Goal: Information Seeking & Learning: Check status

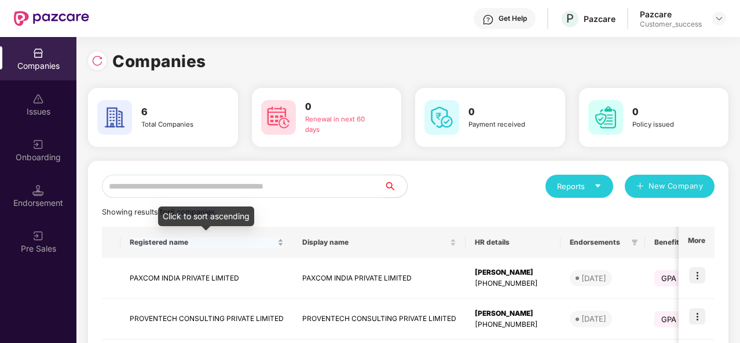
scroll to position [225, 0]
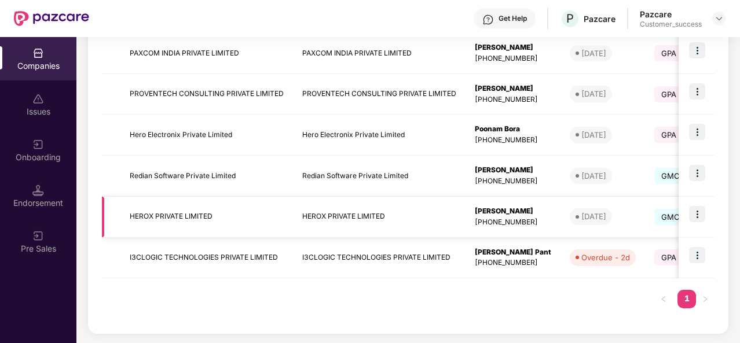
click at [692, 206] on img at bounding box center [697, 214] width 16 height 16
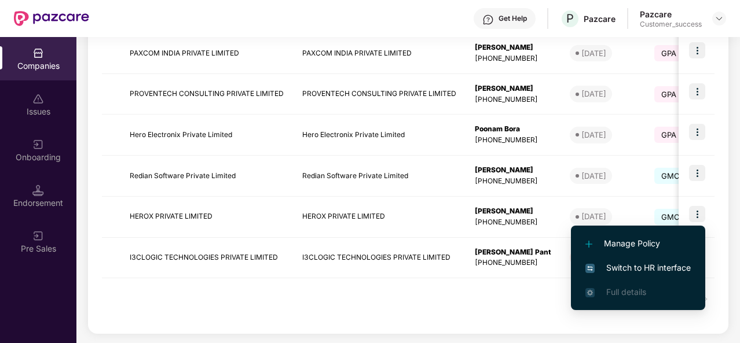
click at [617, 261] on li "Switch to HR interface" at bounding box center [638, 268] width 134 height 24
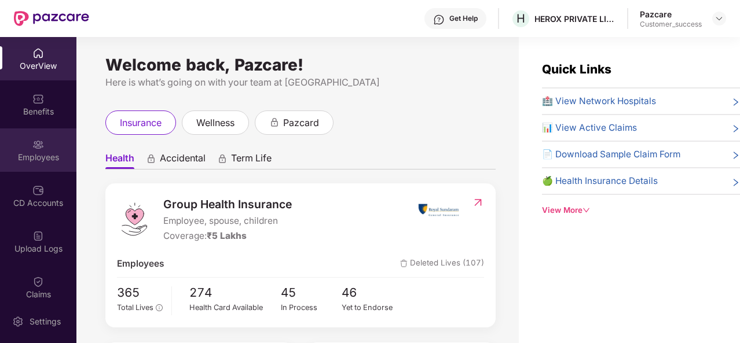
click at [26, 159] on div "Employees" at bounding box center [38, 158] width 76 height 12
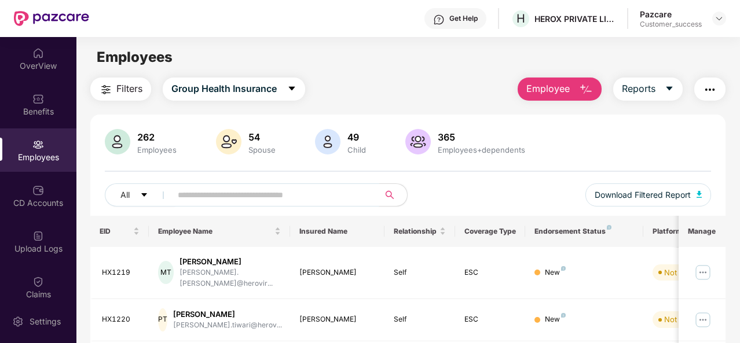
click at [195, 197] on input "text" at bounding box center [271, 194] width 186 height 17
type input "*****"
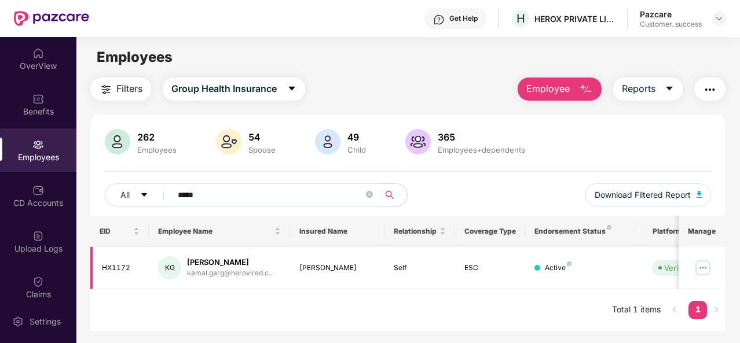
click at [705, 267] on img at bounding box center [702, 268] width 19 height 19
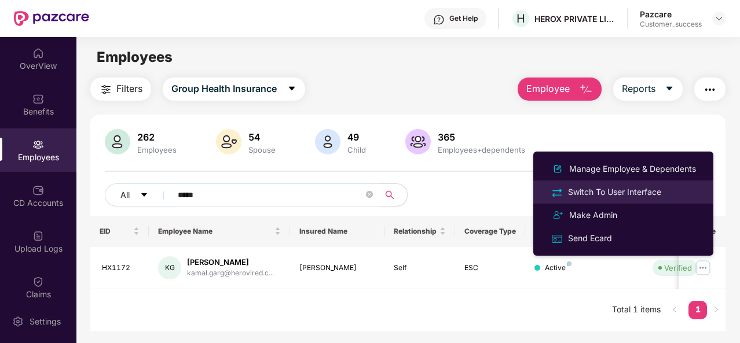
click at [622, 190] on div "Switch To User Interface" at bounding box center [615, 192] width 98 height 13
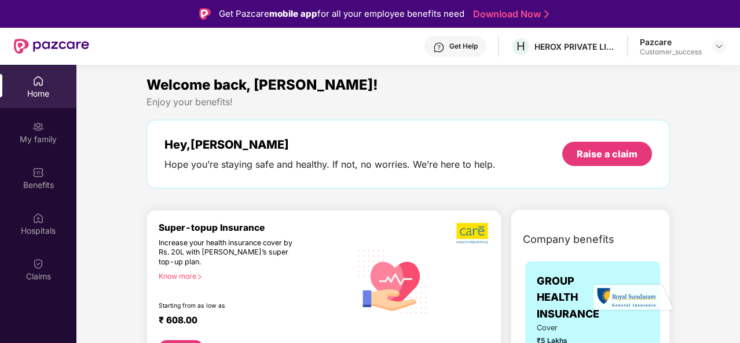
scroll to position [72, 0]
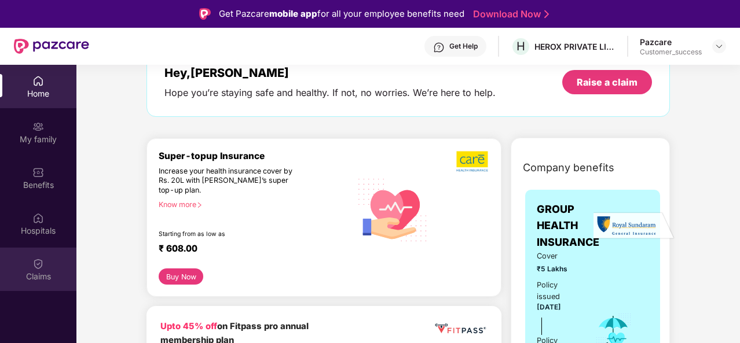
click at [31, 261] on div "Claims" at bounding box center [38, 269] width 76 height 43
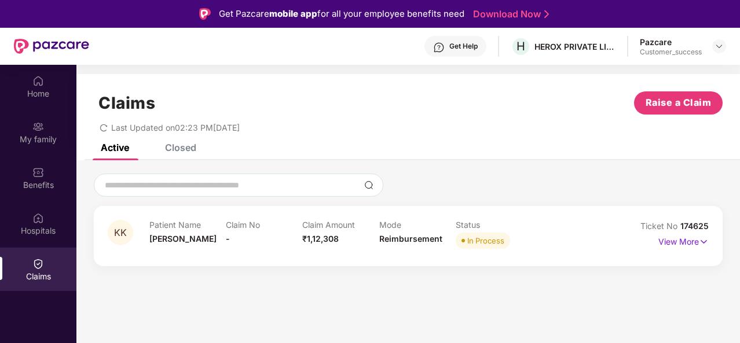
scroll to position [65, 0]
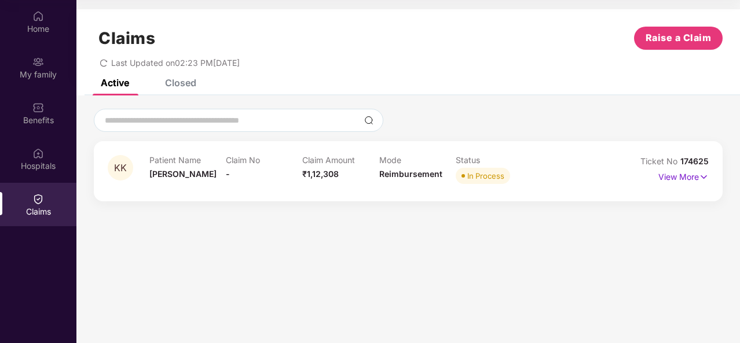
click at [693, 157] on span "174625" at bounding box center [694, 161] width 28 height 10
copy div "Ticket No 174625"
click at [681, 176] on p "View More" at bounding box center [683, 176] width 50 height 16
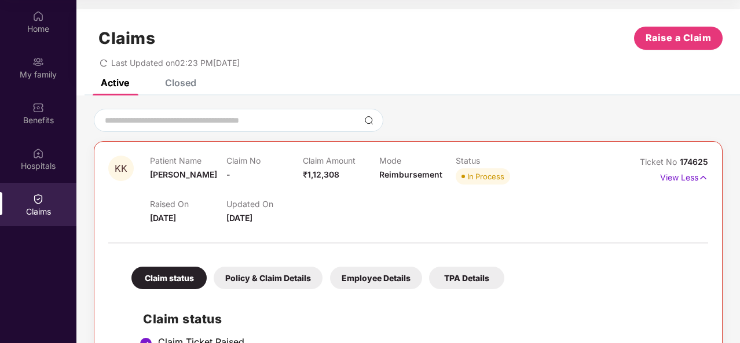
click at [31, 301] on div "Home My family Benefits Hospitals Claims" at bounding box center [38, 171] width 76 height 343
click at [655, 159] on span "Ticket No" at bounding box center [660, 162] width 40 height 10
copy div "Ticket No 174625"
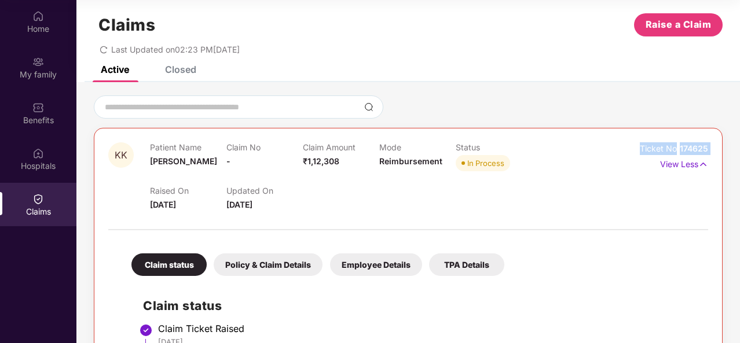
scroll to position [0, 0]
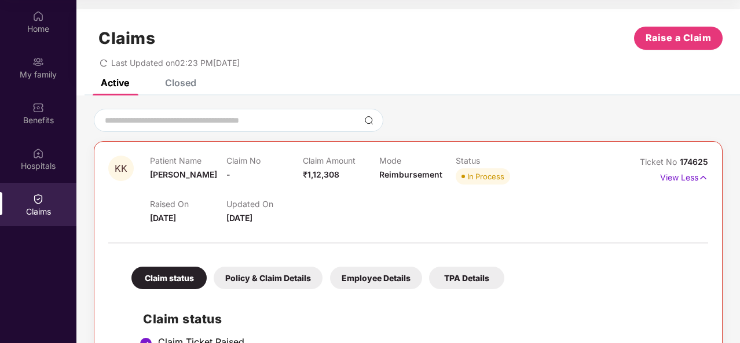
click at [170, 85] on div "Closed" at bounding box center [180, 83] width 31 height 12
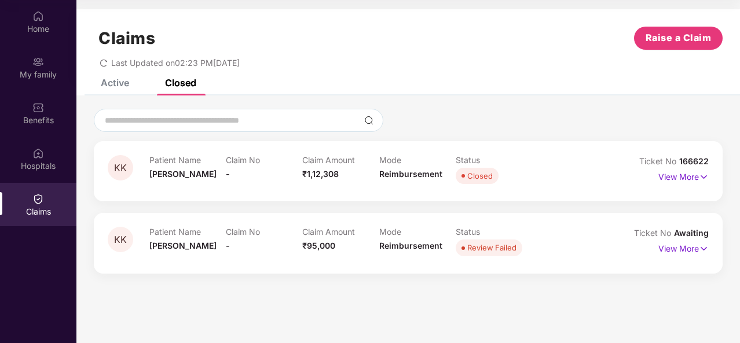
click at [133, 78] on div "Claims Raise a Claim Last Updated on 02:23 PM, 18 Sep 2025" at bounding box center [407, 44] width 663 height 70
click at [111, 86] on div "Active" at bounding box center [115, 83] width 28 height 12
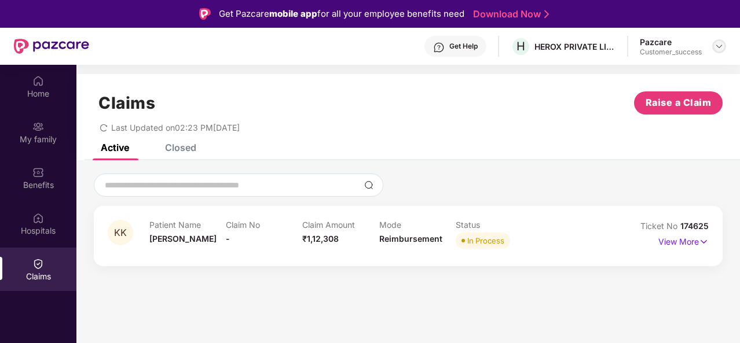
click at [713, 42] on div at bounding box center [719, 46] width 14 height 14
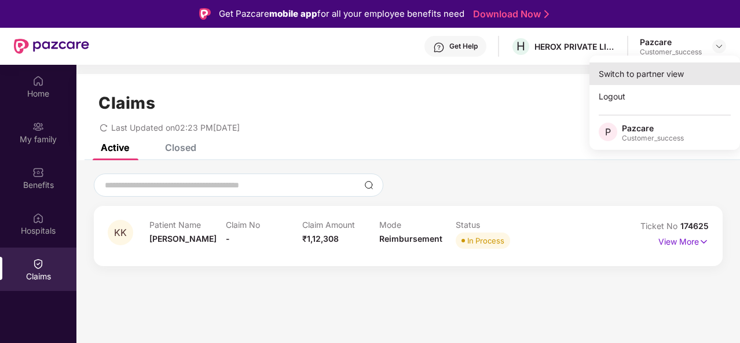
click at [654, 74] on div "Switch to partner view" at bounding box center [664, 74] width 151 height 23
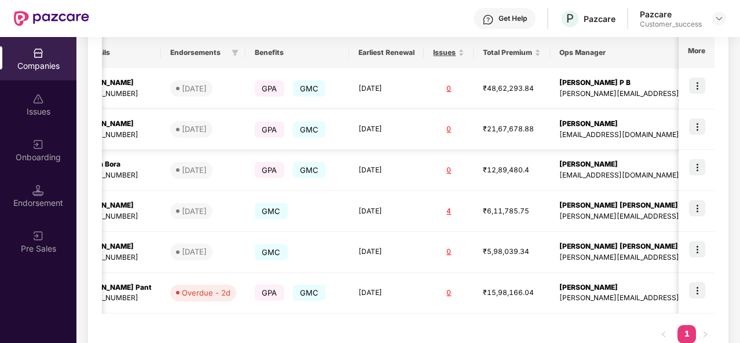
scroll to position [0, 400]
click at [693, 124] on img at bounding box center [697, 127] width 16 height 16
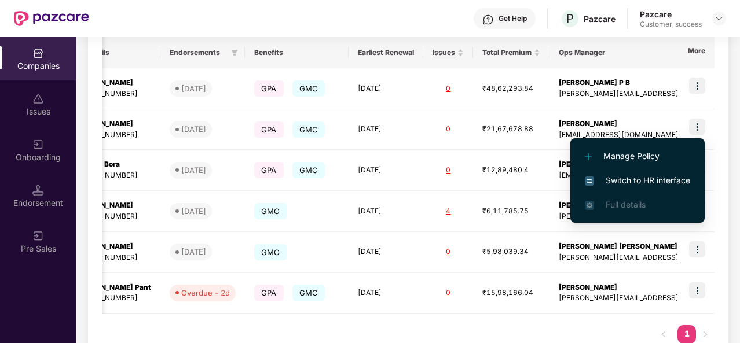
click at [647, 173] on li "Switch to HR interface" at bounding box center [637, 180] width 134 height 24
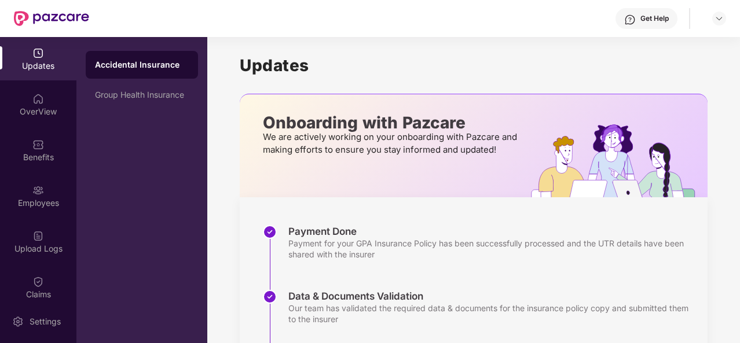
click at [650, 17] on div "Get Help" at bounding box center [654, 18] width 28 height 9
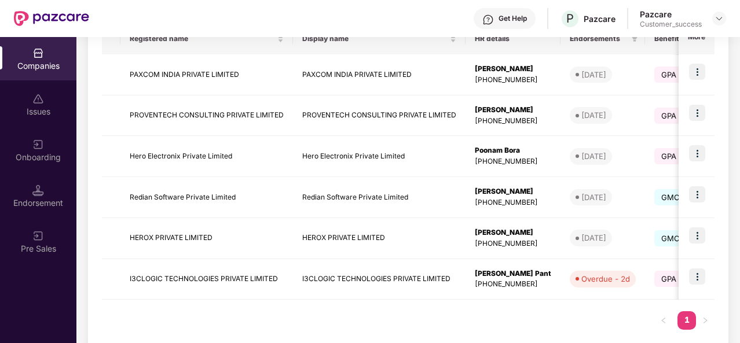
scroll to position [201, 0]
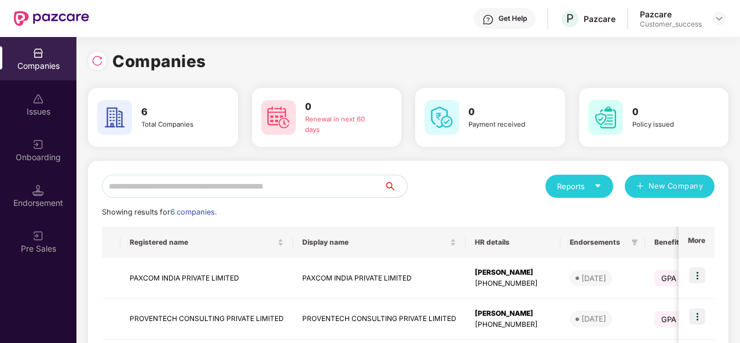
scroll to position [175, 0]
click at [713, 20] on div at bounding box center [719, 19] width 14 height 14
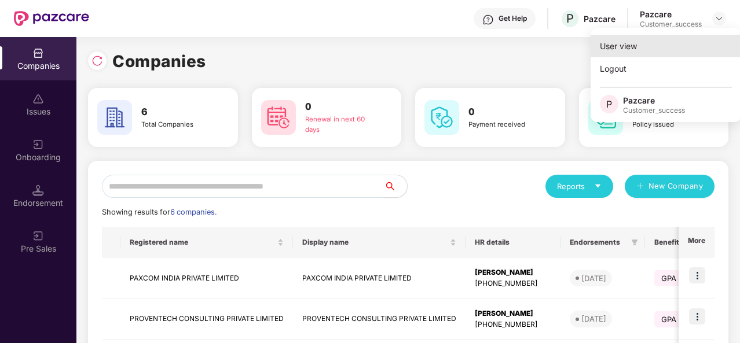
click at [633, 53] on div "User view" at bounding box center [665, 46] width 151 height 23
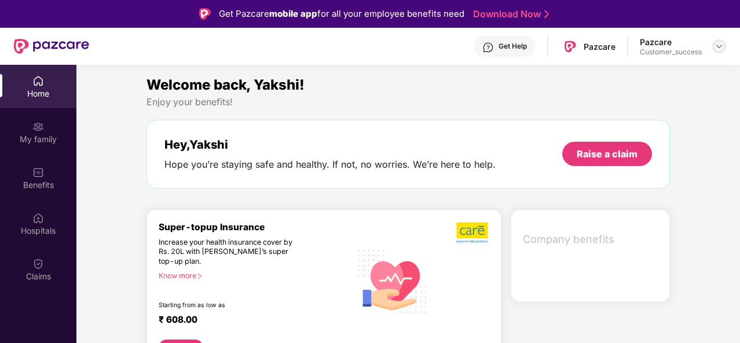
click at [716, 50] on img at bounding box center [718, 46] width 9 height 9
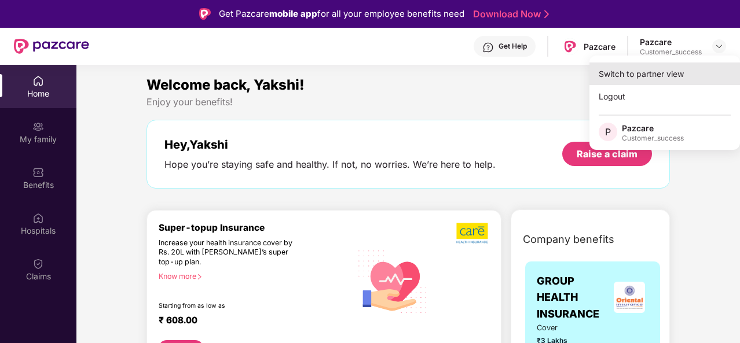
click at [675, 67] on div "Switch to partner view" at bounding box center [664, 74] width 151 height 23
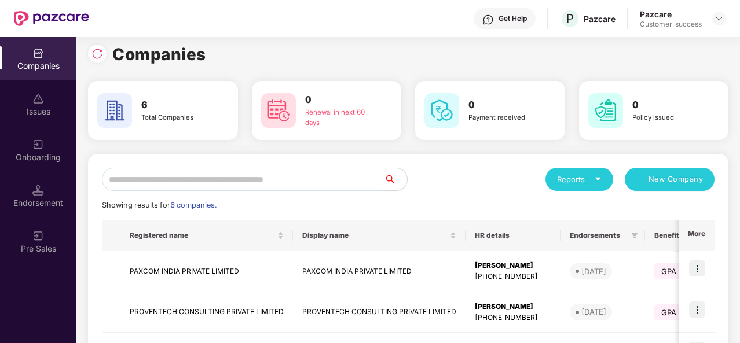
scroll to position [6, 0]
click at [712, 15] on div at bounding box center [719, 19] width 14 height 14
click at [716, 19] on img at bounding box center [718, 18] width 9 height 9
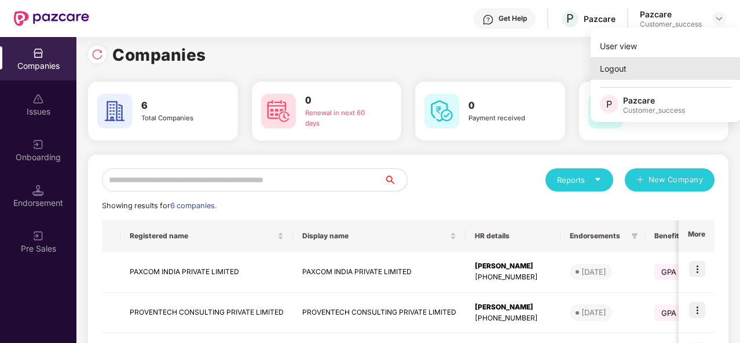
click at [622, 66] on div "Logout" at bounding box center [665, 68] width 151 height 23
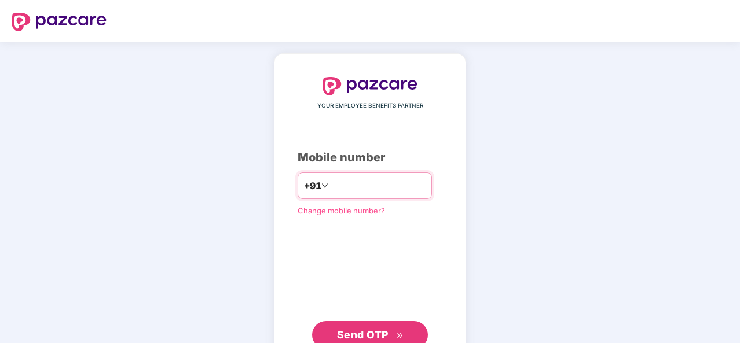
type input "**********"
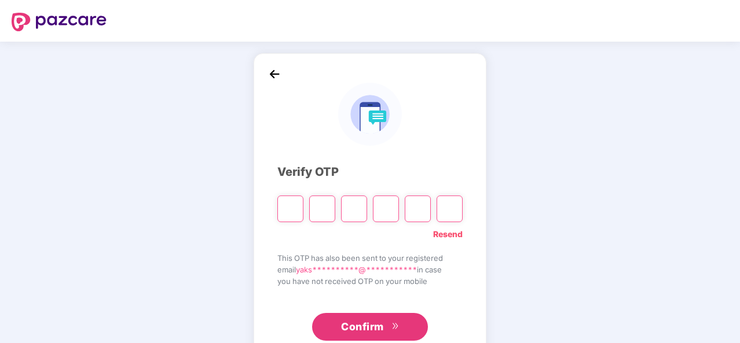
type input "*"
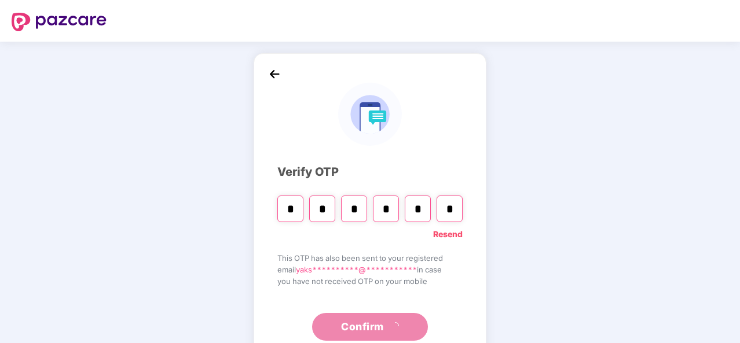
type input "*"
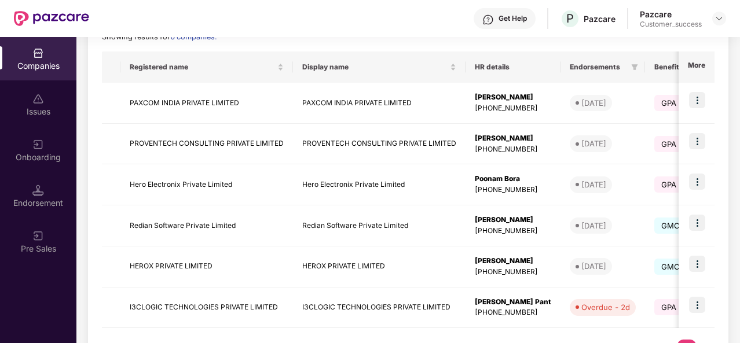
scroll to position [173, 0]
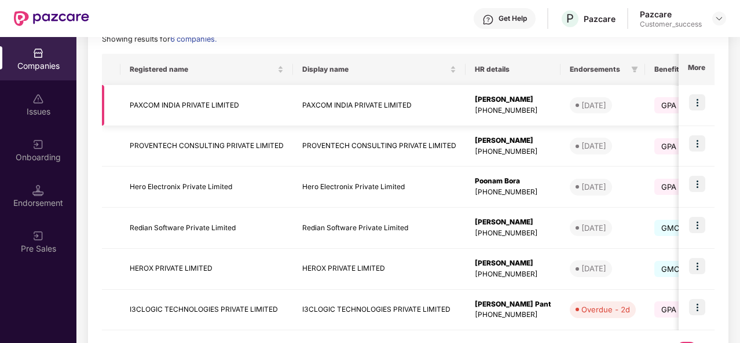
click at [251, 92] on td "PAXCOM INDIA PRIVATE LIMITED" at bounding box center [206, 105] width 172 height 41
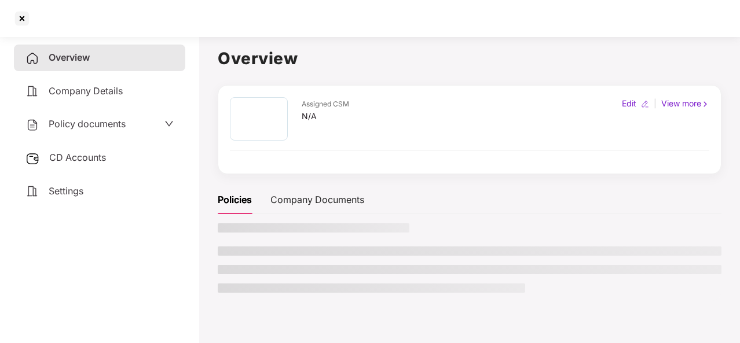
scroll to position [0, 0]
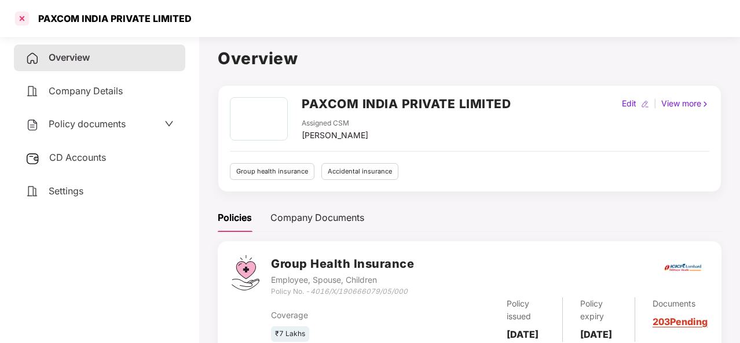
click at [20, 23] on div at bounding box center [22, 18] width 19 height 19
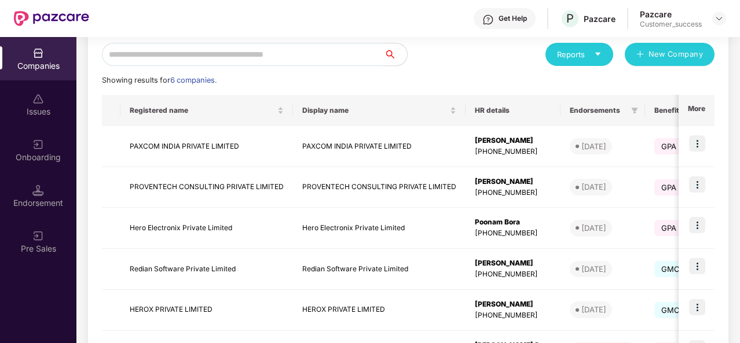
scroll to position [133, 0]
click at [695, 269] on img at bounding box center [697, 266] width 16 height 16
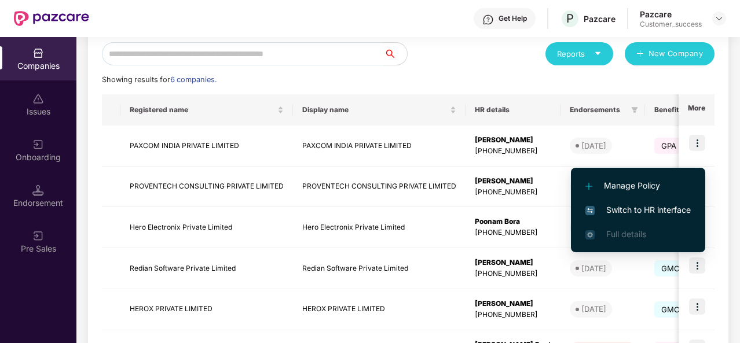
click at [675, 211] on span "Switch to HR interface" at bounding box center [637, 210] width 105 height 13
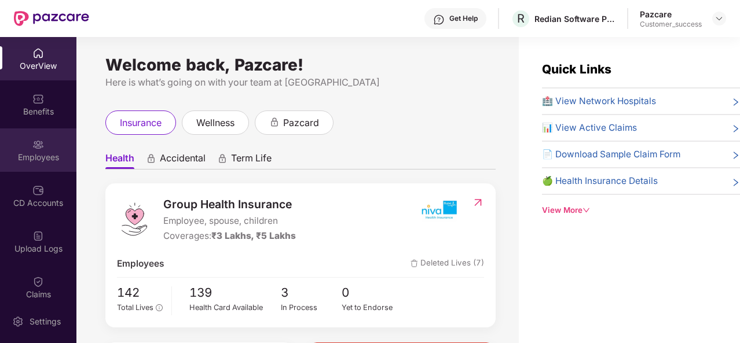
click at [40, 146] on img at bounding box center [38, 145] width 12 height 12
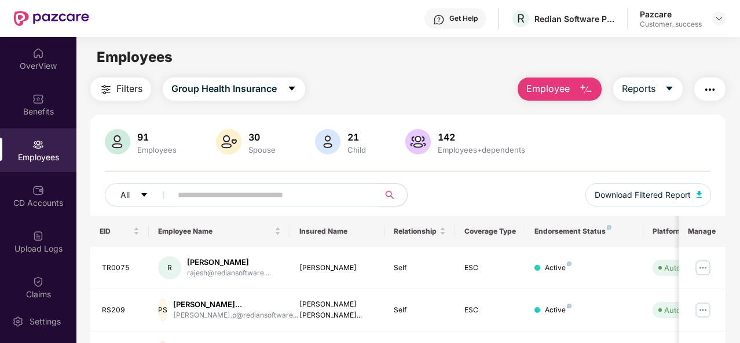
click at [199, 192] on input "text" at bounding box center [271, 194] width 186 height 17
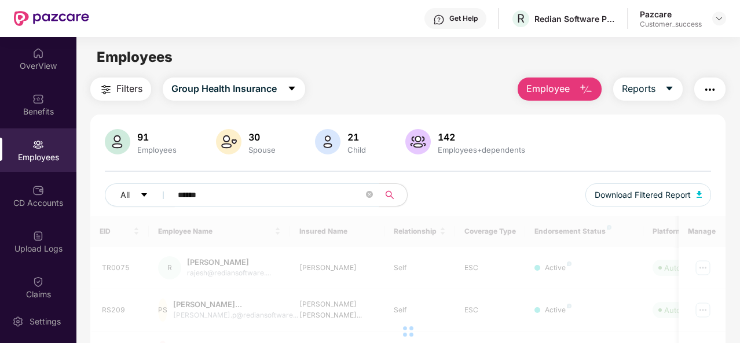
type input "******"
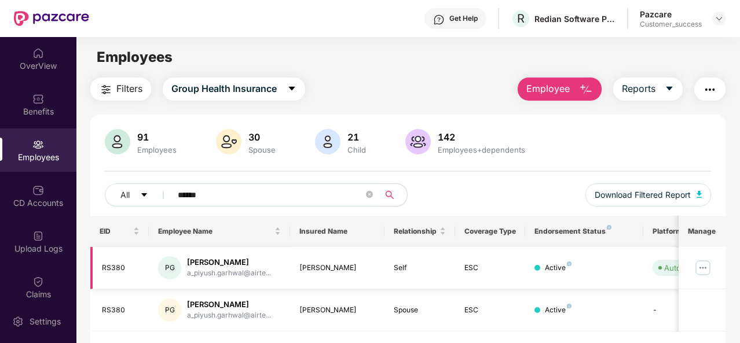
scroll to position [37, 0]
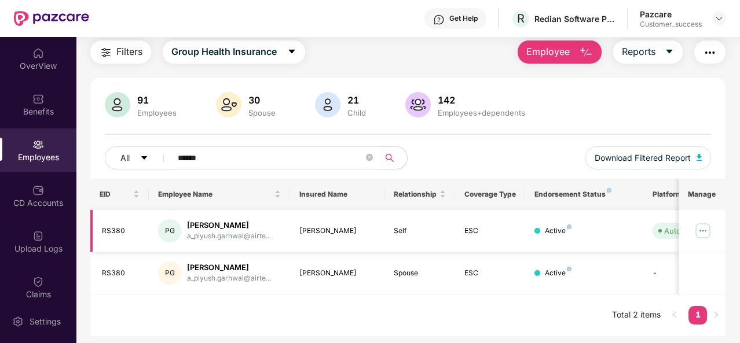
click at [703, 232] on img at bounding box center [702, 231] width 19 height 19
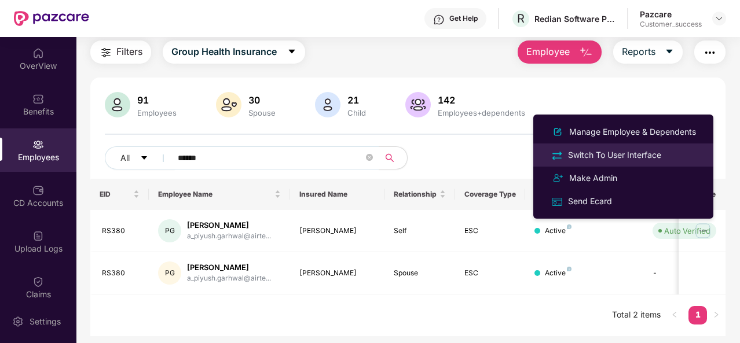
click at [647, 146] on li "Switch To User Interface" at bounding box center [623, 155] width 180 height 23
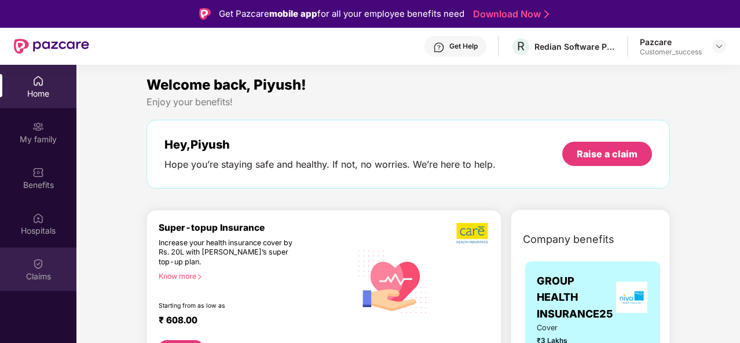
click at [31, 251] on div "Claims" at bounding box center [38, 269] width 76 height 43
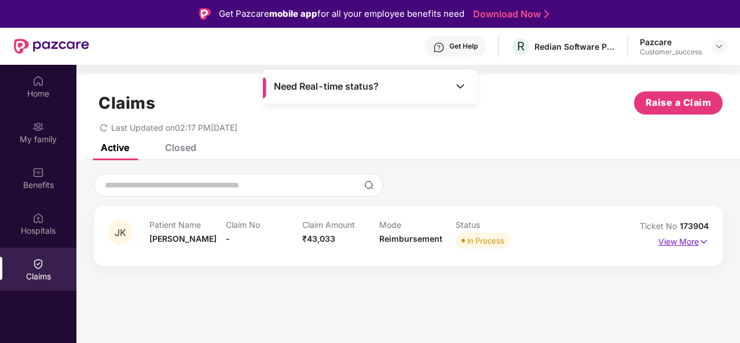
click at [687, 236] on p "View More" at bounding box center [683, 241] width 50 height 16
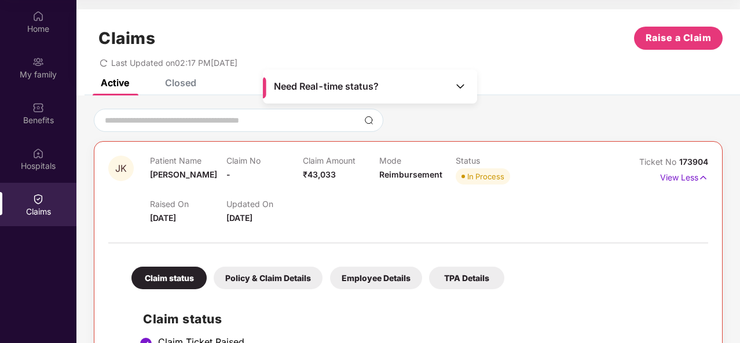
scroll to position [0, 0]
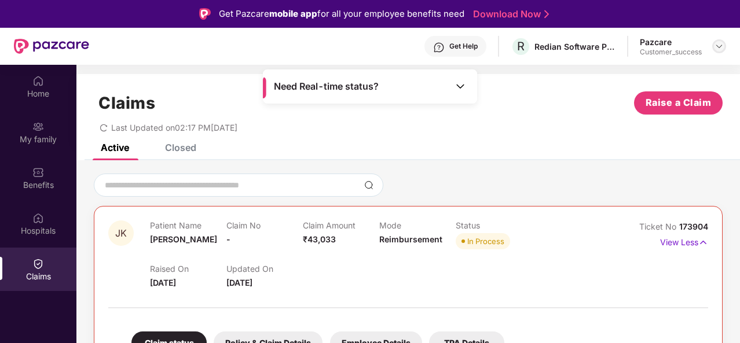
click at [714, 46] on img at bounding box center [718, 46] width 9 height 9
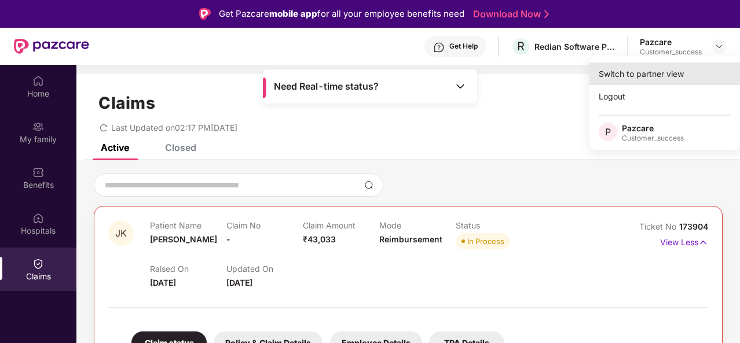
click at [629, 77] on div "Switch to partner view" at bounding box center [664, 74] width 151 height 23
